Goal: Information Seeking & Learning: Check status

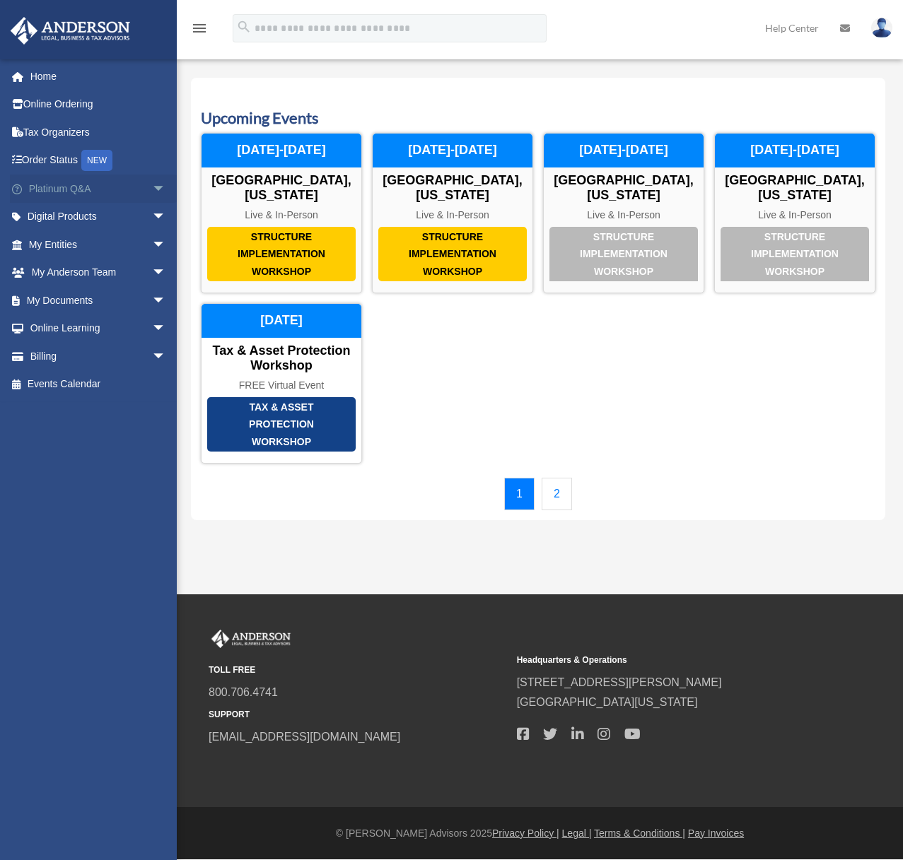
click at [128, 190] on link "Platinum Q&A arrow_drop_down" at bounding box center [98, 189] width 177 height 28
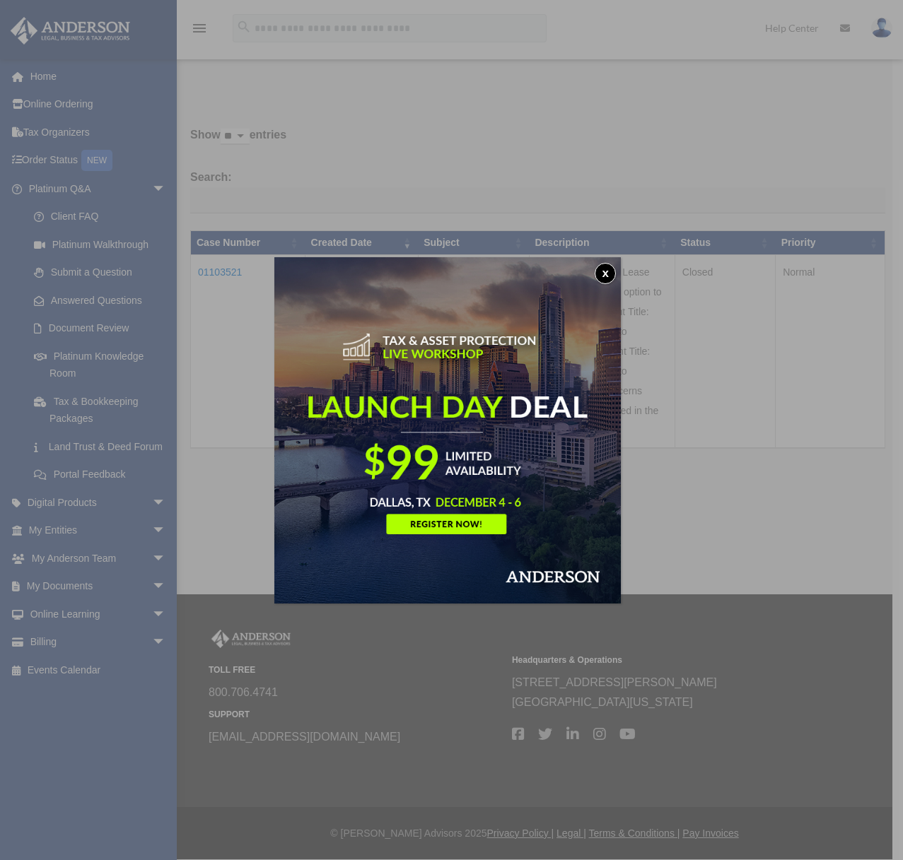
click at [609, 278] on button "x" at bounding box center [604, 273] width 21 height 21
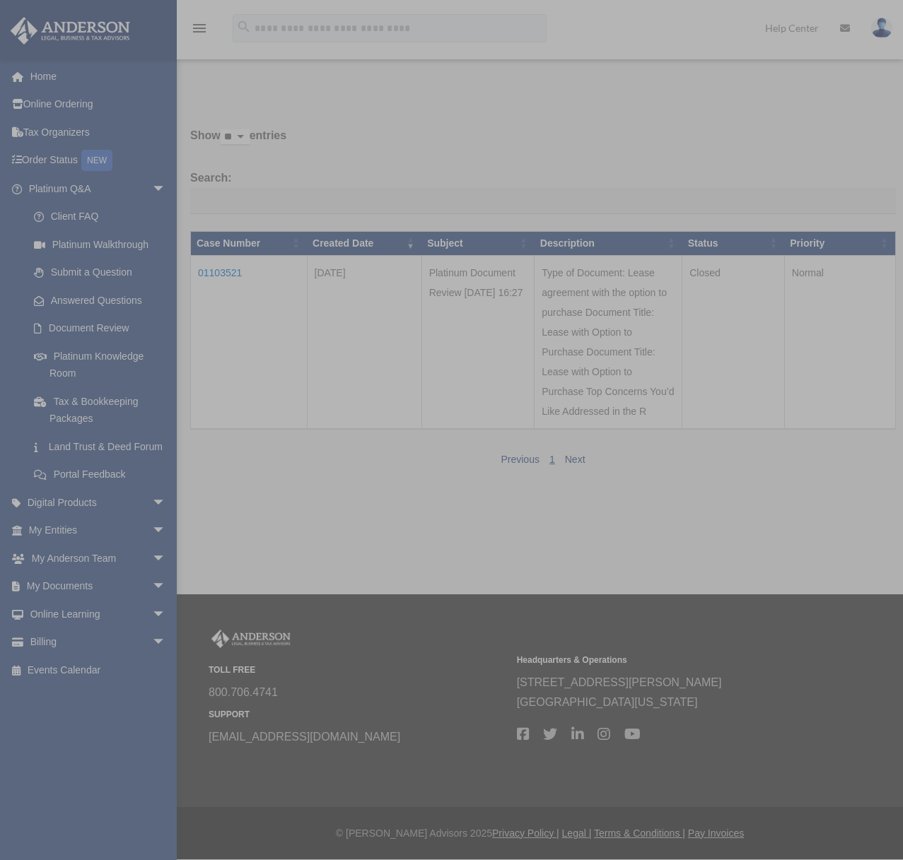
click at [628, 281] on body "X Get a chance to win 6 months of Platinum for free just by filling out this su…" at bounding box center [451, 430] width 903 height 860
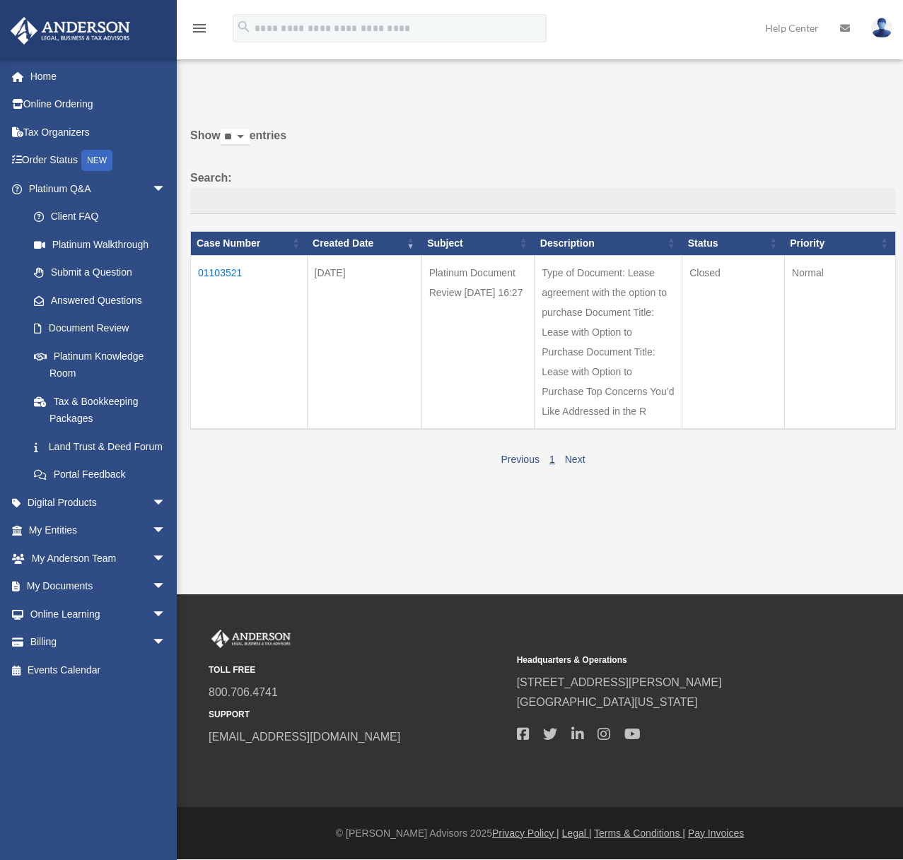
click at [713, 276] on td "Closed" at bounding box center [733, 342] width 102 height 174
click at [550, 465] on link "1" at bounding box center [552, 459] width 6 height 11
click at [196, 268] on td "01103521" at bounding box center [249, 342] width 117 height 174
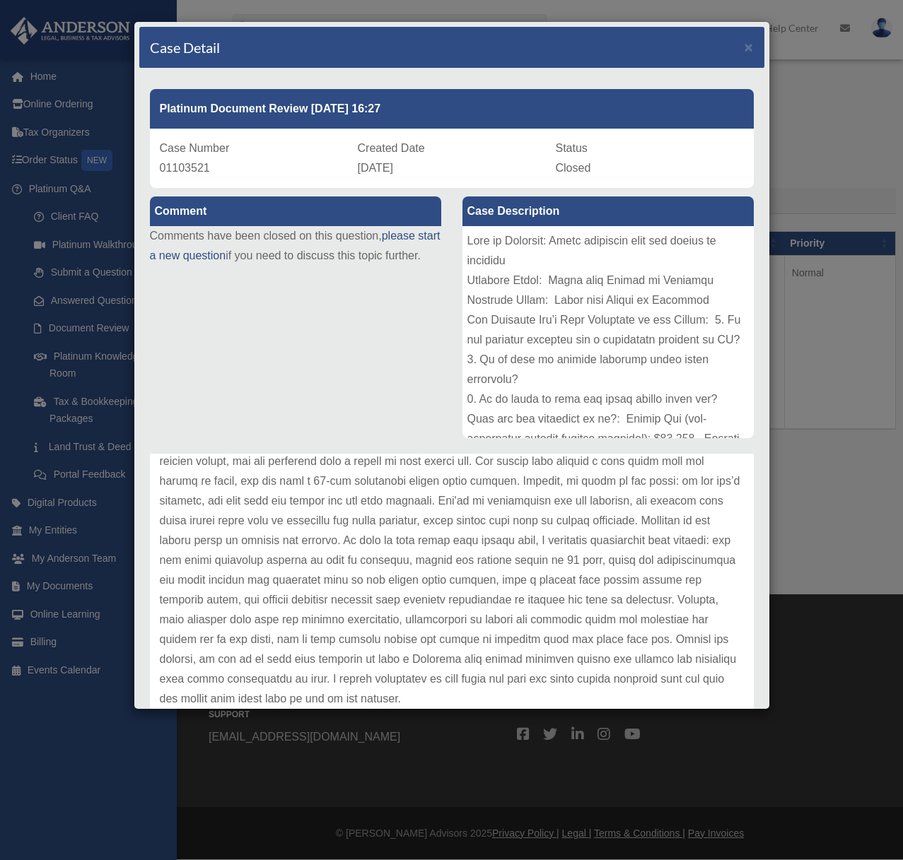
scroll to position [197, 0]
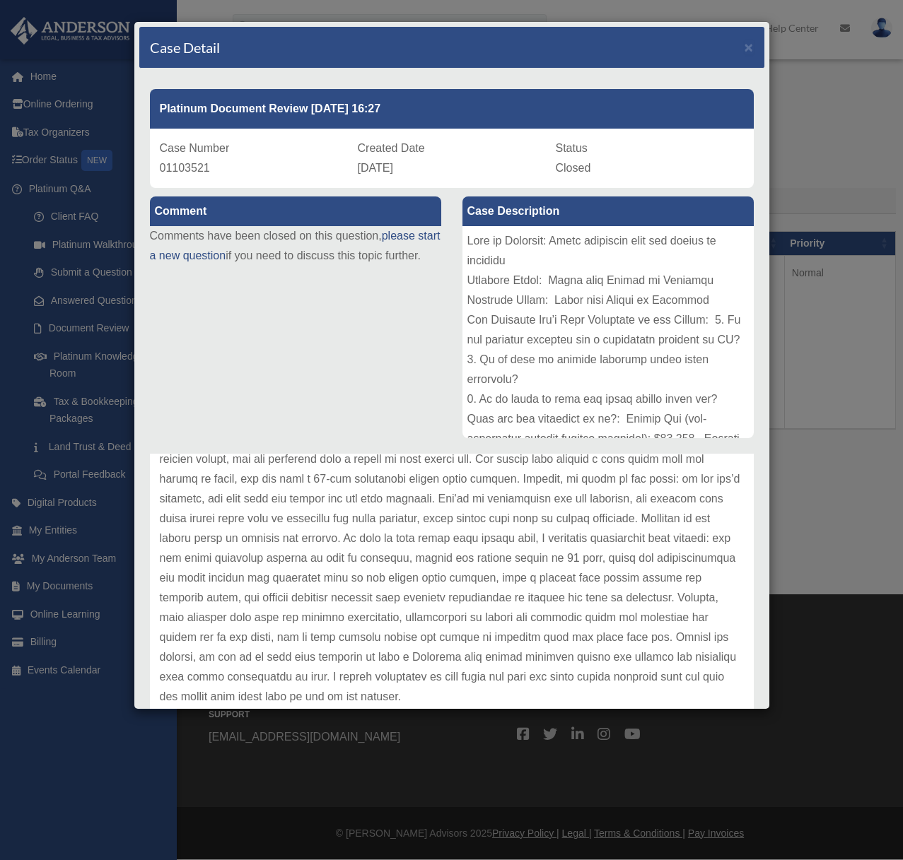
drag, startPoint x: 295, startPoint y: 500, endPoint x: 481, endPoint y: 493, distance: 186.7
click at [481, 493] on p at bounding box center [452, 519] width 584 height 376
drag, startPoint x: 524, startPoint y: 504, endPoint x: 561, endPoint y: 504, distance: 37.5
click at [561, 504] on p at bounding box center [452, 519] width 584 height 376
drag, startPoint x: 565, startPoint y: 505, endPoint x: 573, endPoint y: 509, distance: 8.9
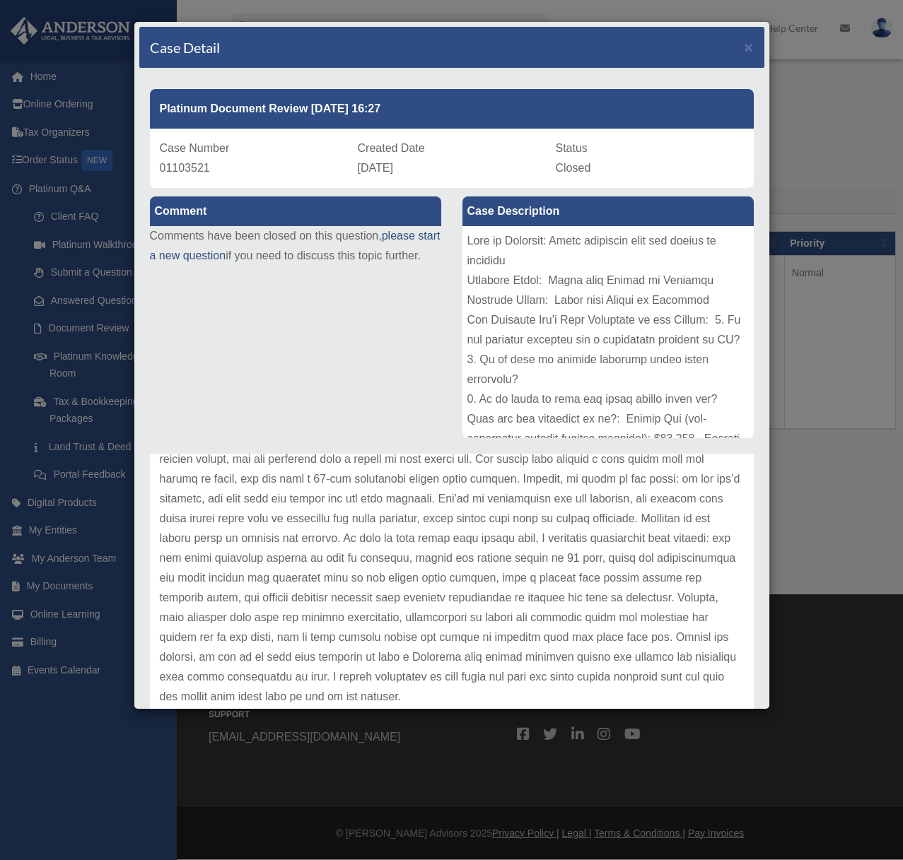
click at [566, 505] on p at bounding box center [452, 519] width 584 height 376
drag, startPoint x: 585, startPoint y: 516, endPoint x: 595, endPoint y: 525, distance: 13.0
click at [595, 525] on p at bounding box center [452, 519] width 584 height 376
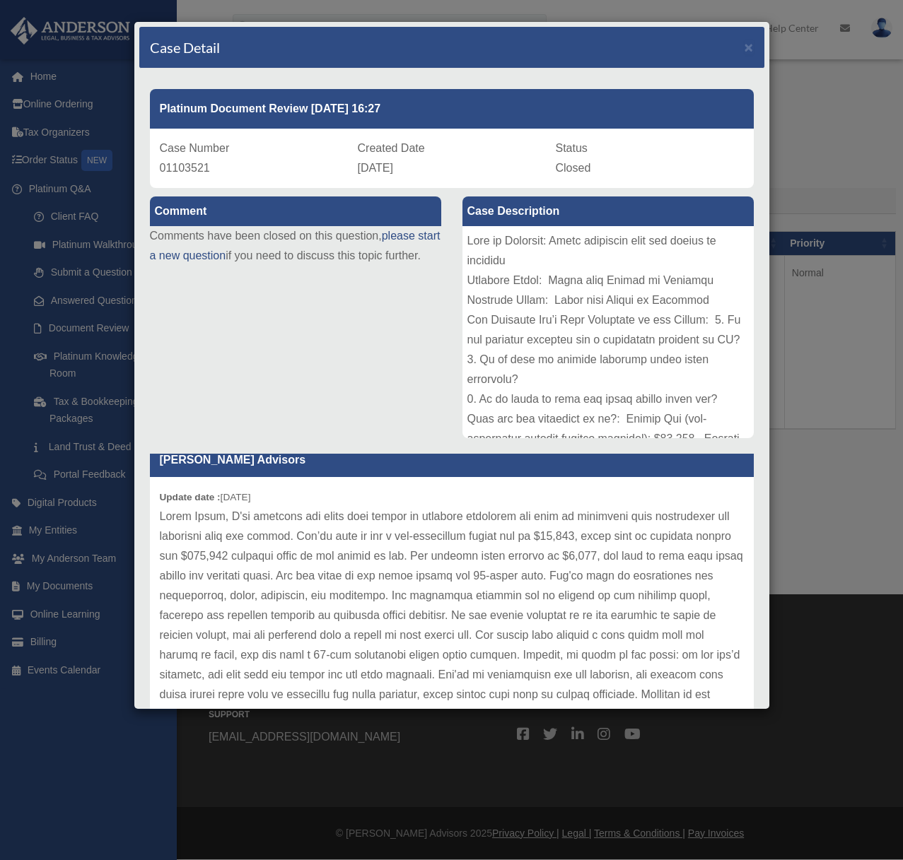
scroll to position [0, 0]
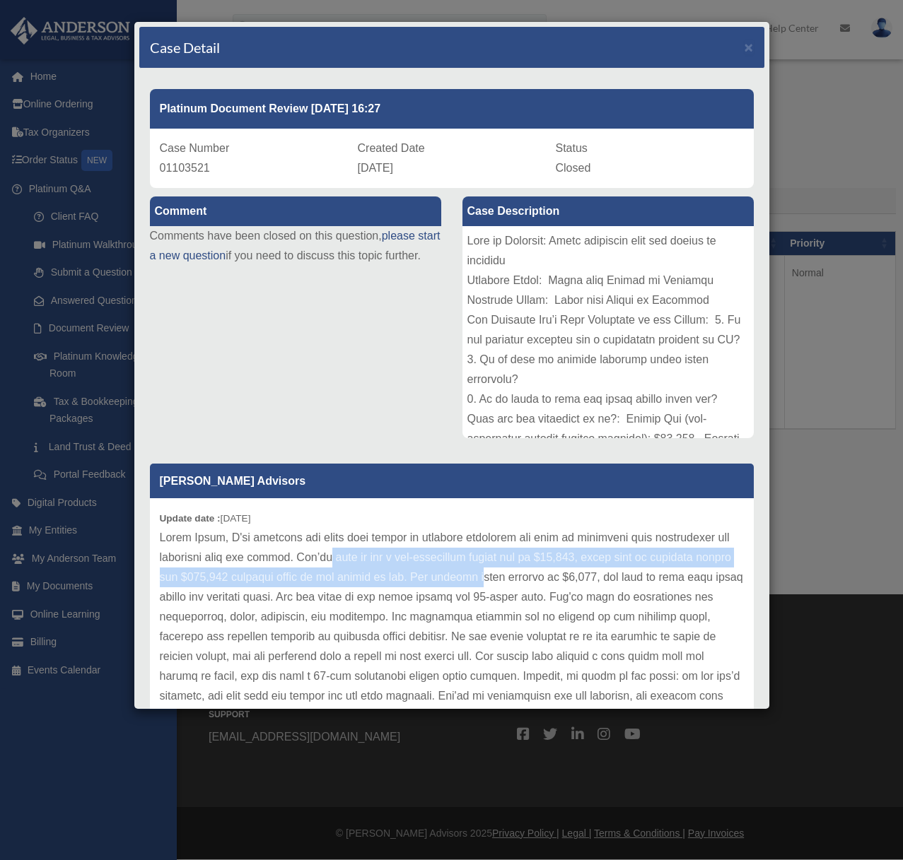
drag, startPoint x: 517, startPoint y: 585, endPoint x: 342, endPoint y: 567, distance: 175.6
click at [342, 567] on p at bounding box center [452, 716] width 584 height 376
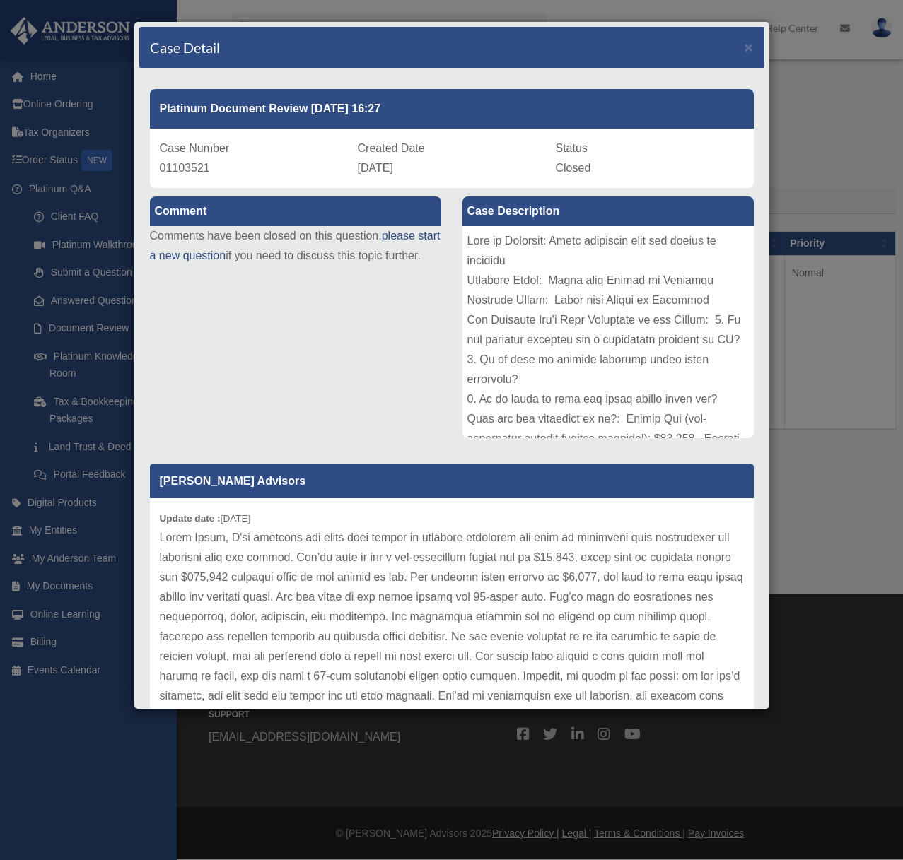
click at [156, 541] on div "Update date : 09-11-2025" at bounding box center [452, 715] width 604 height 435
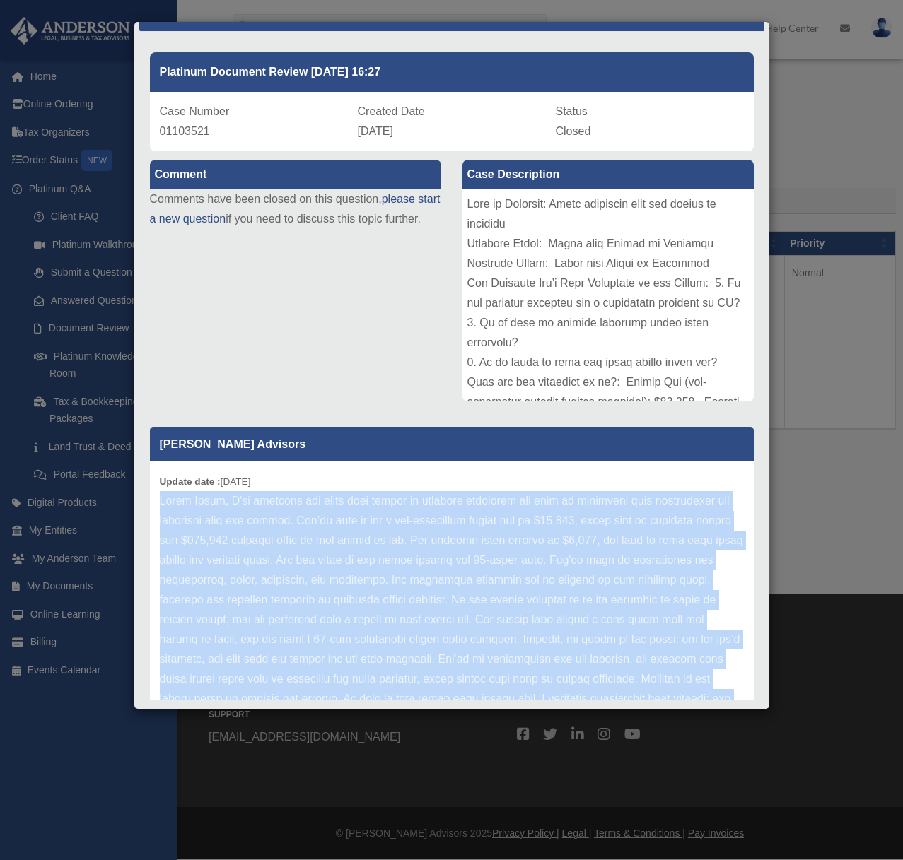
scroll to position [197, 0]
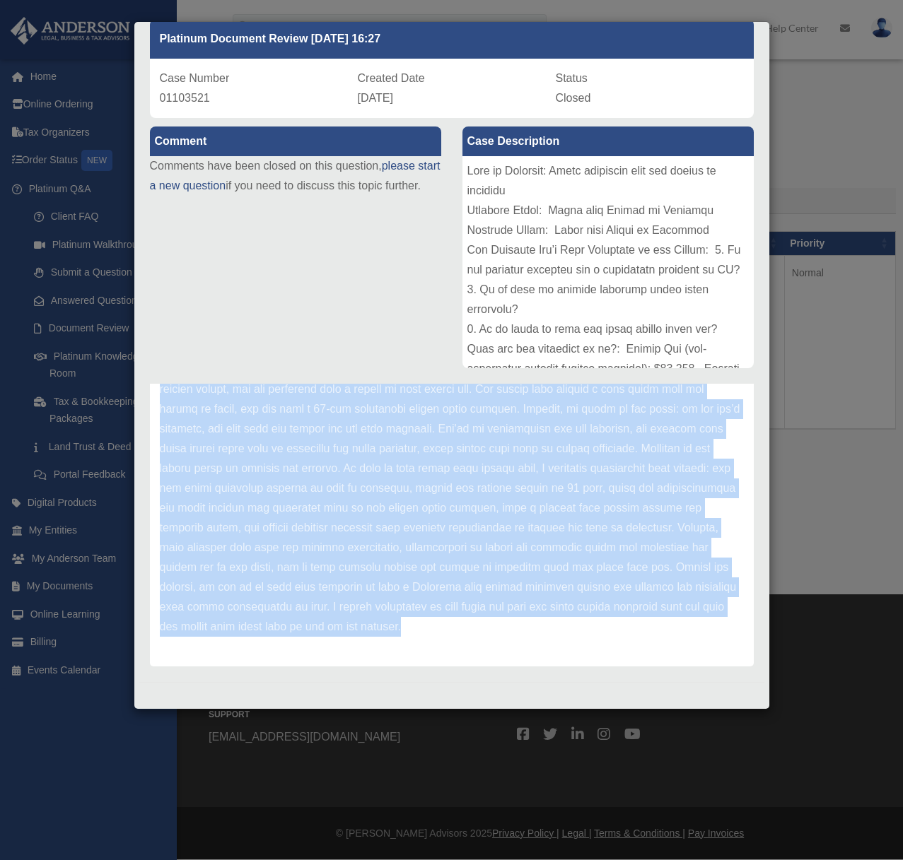
drag, startPoint x: 156, startPoint y: 538, endPoint x: 586, endPoint y: 630, distance: 439.5
click at [586, 630] on div "Update date : 09-11-2025" at bounding box center [452, 448] width 604 height 435
copy p "Hello Tyler, I've reviewed the lease with option to purchase agreement and want…"
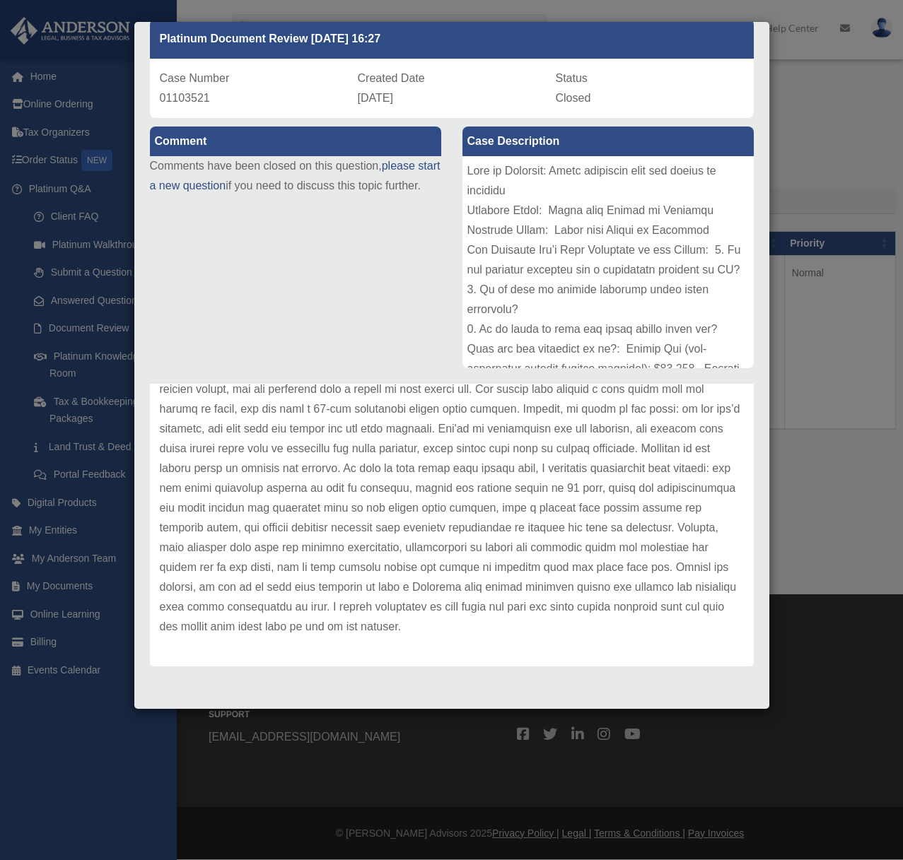
drag, startPoint x: 454, startPoint y: 449, endPoint x: 464, endPoint y: 464, distance: 17.8
click at [454, 449] on p at bounding box center [452, 449] width 584 height 376
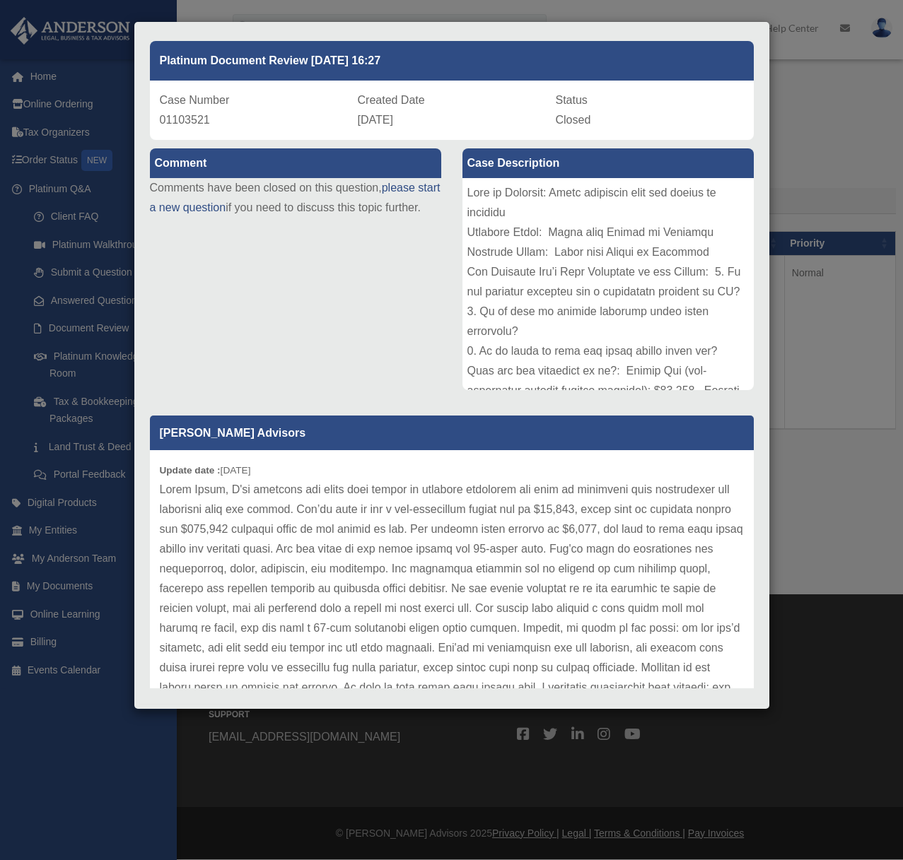
scroll to position [0, 0]
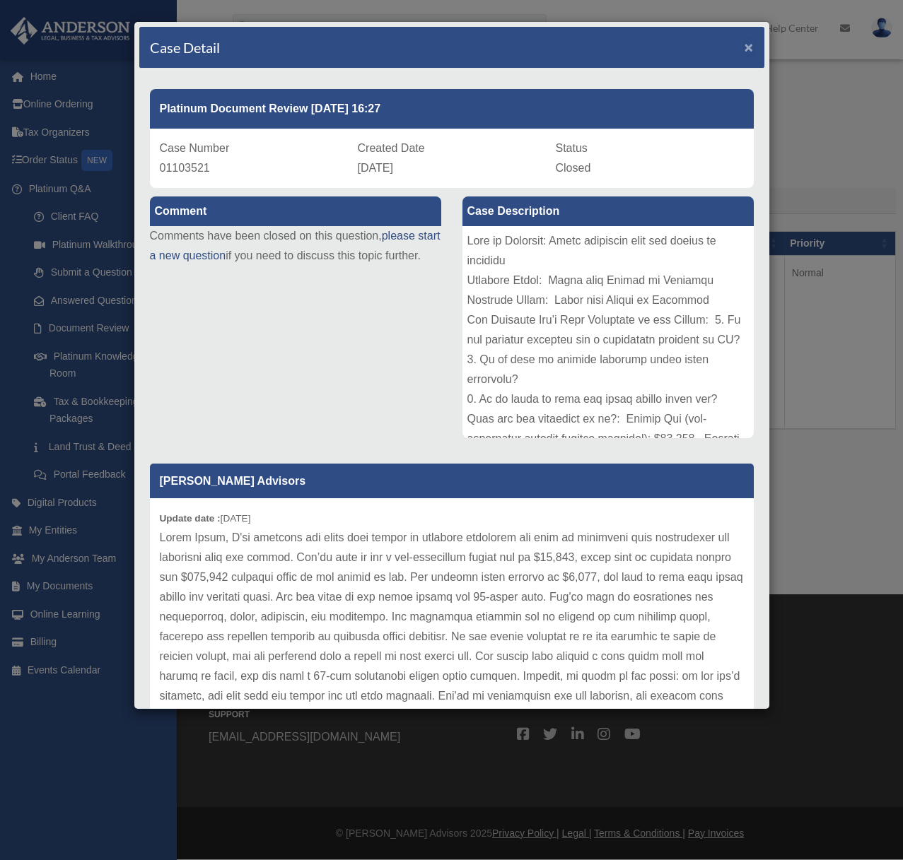
drag, startPoint x: 734, startPoint y: 52, endPoint x: 718, endPoint y: 78, distance: 30.4
click at [744, 52] on span "×" at bounding box center [748, 47] width 9 height 16
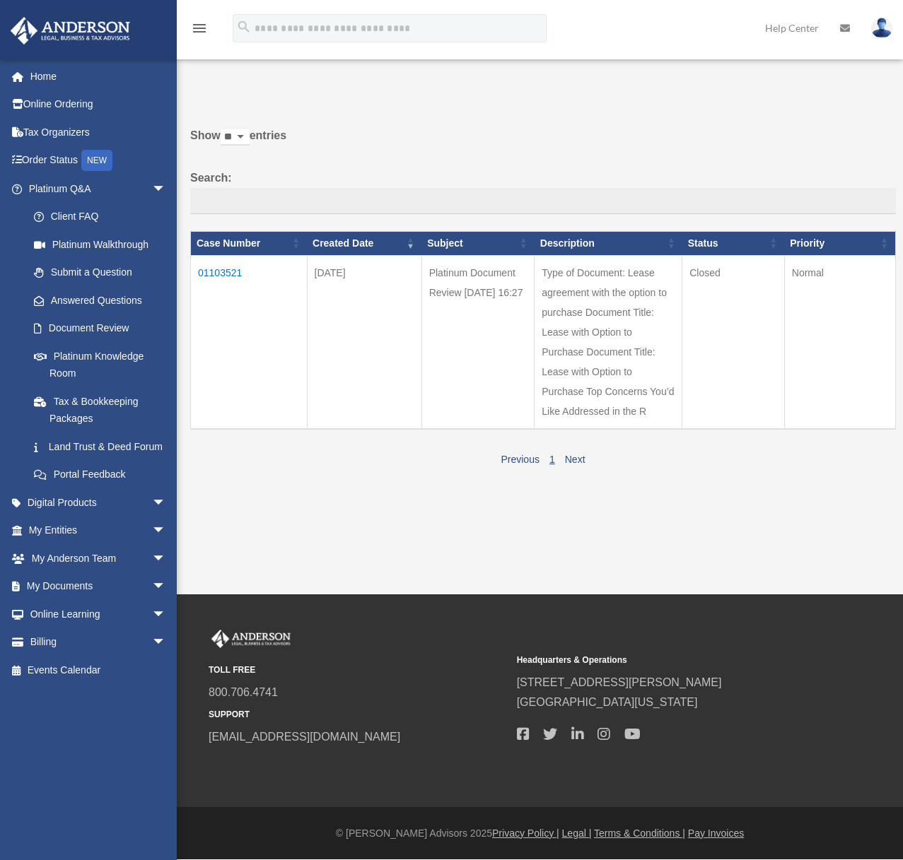
click at [500, 163] on div "Show ** ** ** *** entries Search: Case Number Created Date Subject Description …" at bounding box center [542, 298] width 705 height 344
click at [78, 157] on link "Order Status NEW" at bounding box center [98, 160] width 177 height 29
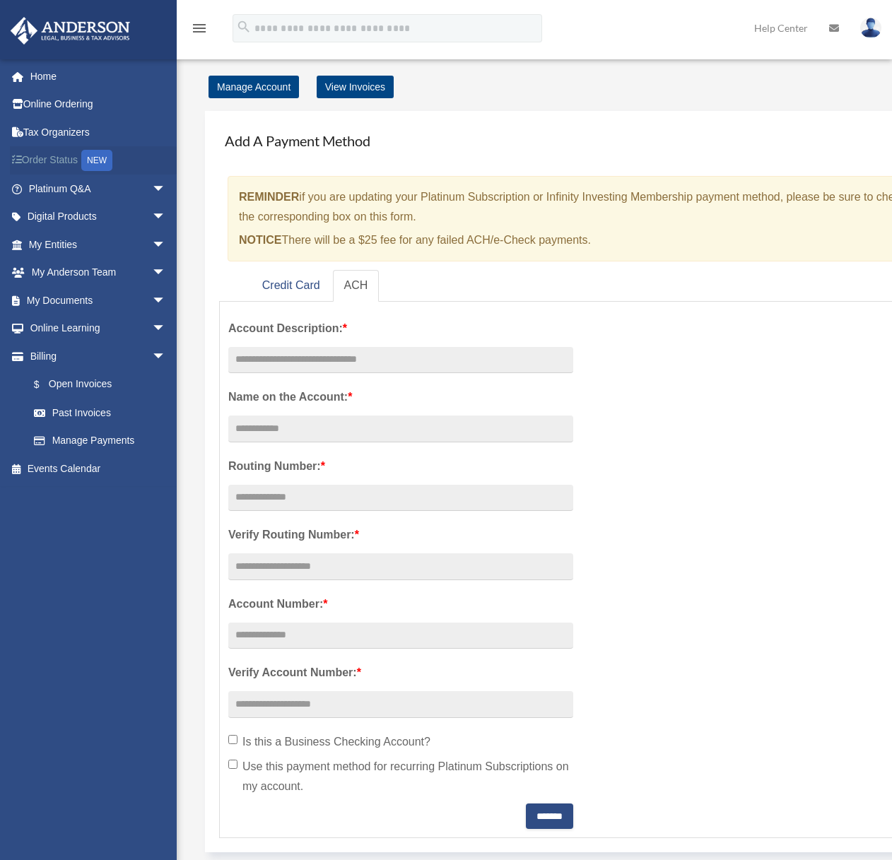
click at [69, 161] on link "Order Status NEW" at bounding box center [98, 160] width 177 height 29
click at [156, 191] on span "arrow_drop_down" at bounding box center [166, 189] width 28 height 29
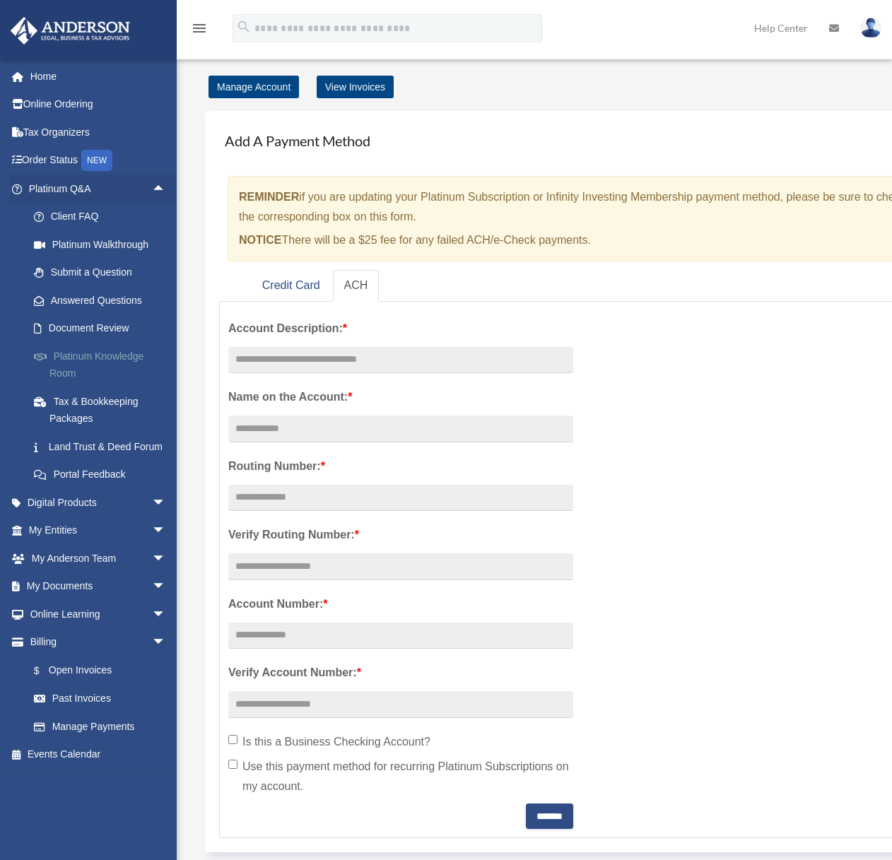
click at [86, 356] on link "Platinum Knowledge Room" at bounding box center [104, 364] width 168 height 45
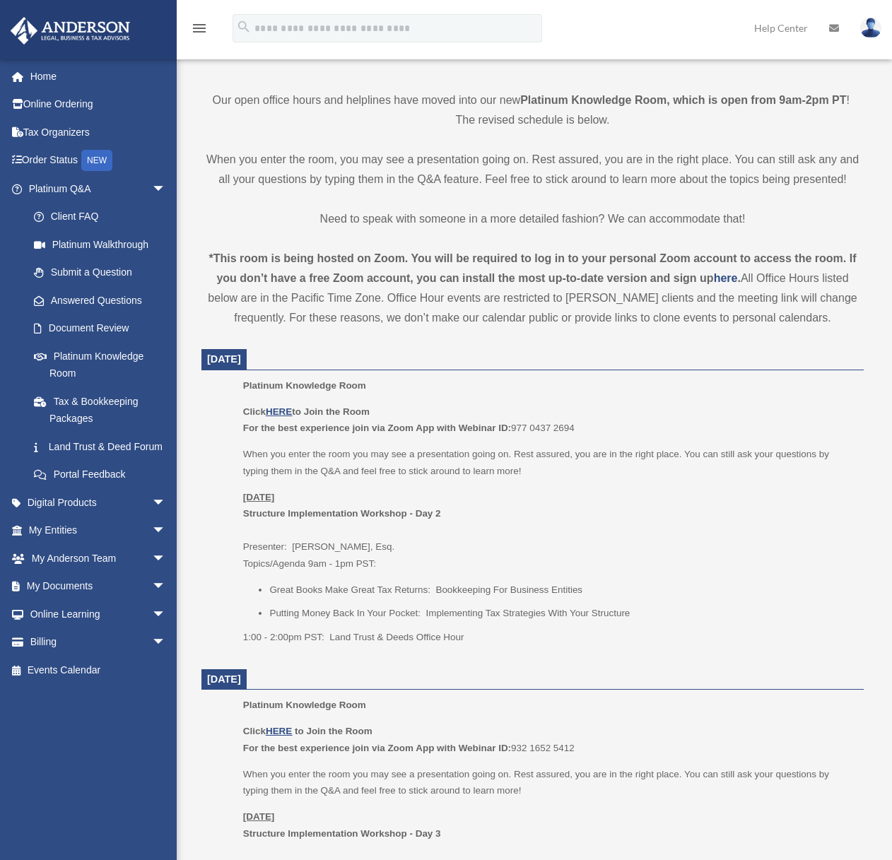
scroll to position [387, 0]
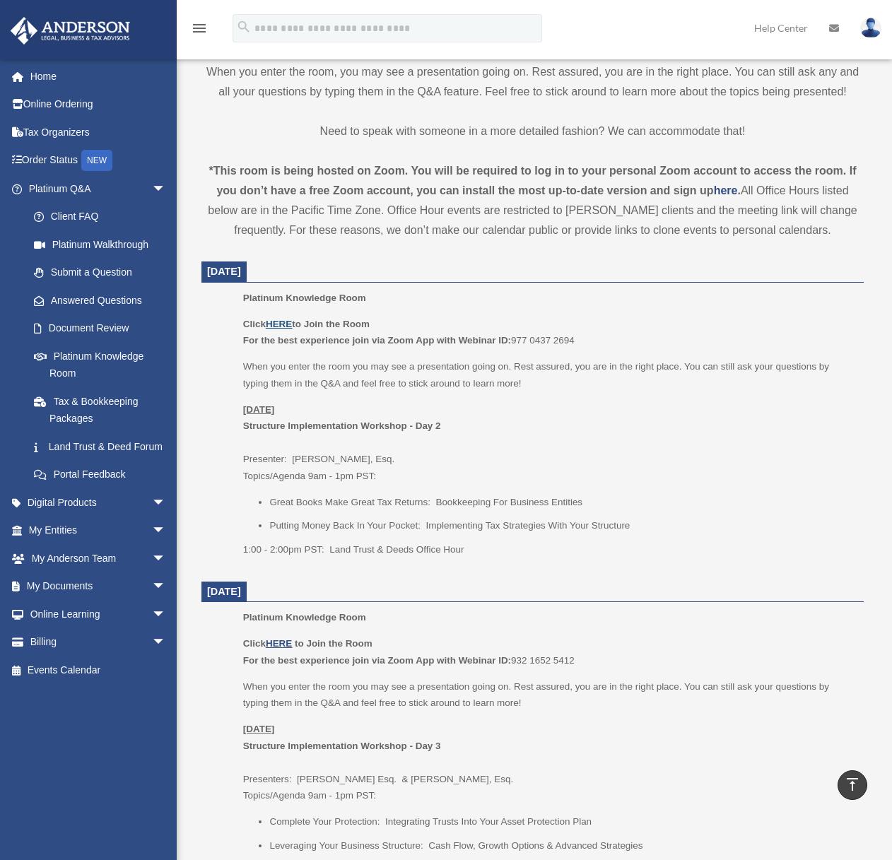
click at [285, 326] on u "HERE" at bounding box center [279, 324] width 26 height 11
drag, startPoint x: 566, startPoint y: 341, endPoint x: 515, endPoint y: 343, distance: 50.9
click at [515, 343] on p "Click HERE to Join the Room For the best experience join via Zoom App with Webi…" at bounding box center [548, 332] width 611 height 33
copy p "977 0437 2694"
click at [520, 382] on p "When you enter the room you may see a presentation going on. Rest assured, you …" at bounding box center [548, 374] width 611 height 33
